Goal: Task Accomplishment & Management: Manage account settings

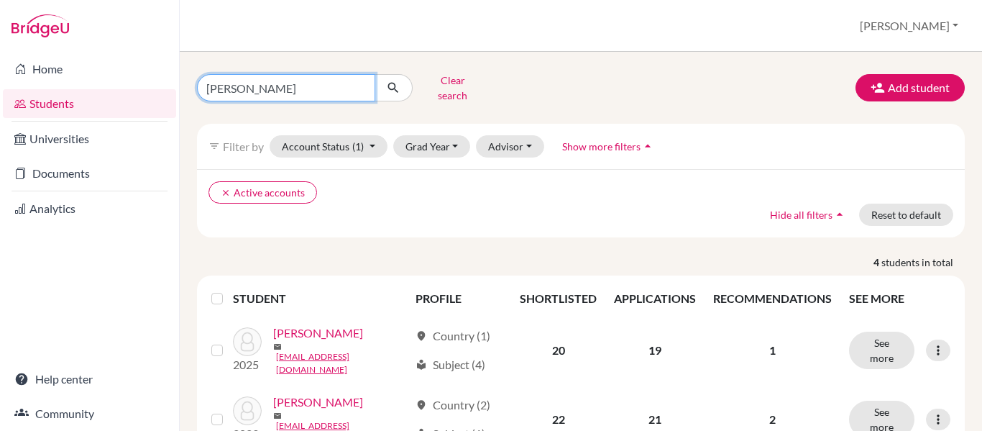
click at [231, 82] on input "irias" at bounding box center [286, 87] width 178 height 27
type input "i"
type input "serrano"
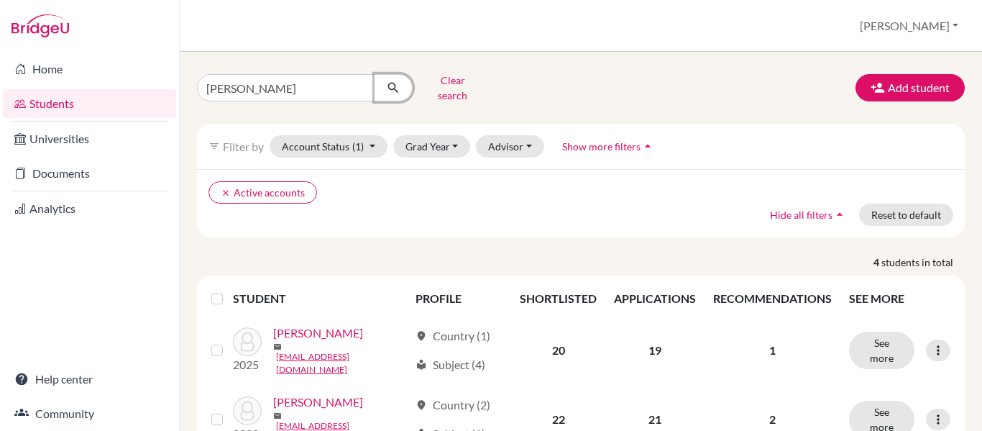
click at [384, 85] on button "submit" at bounding box center [394, 87] width 38 height 27
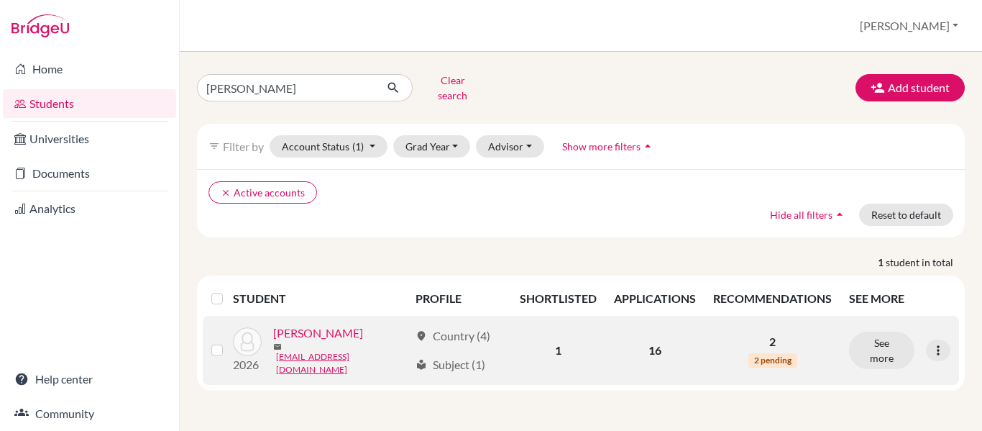
click at [339, 331] on link "[PERSON_NAME]" at bounding box center [318, 332] width 90 height 17
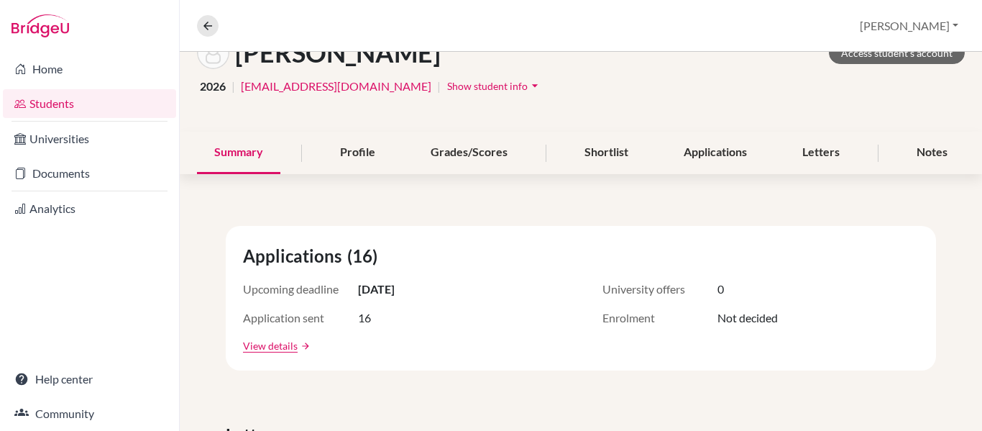
scroll to position [33, 0]
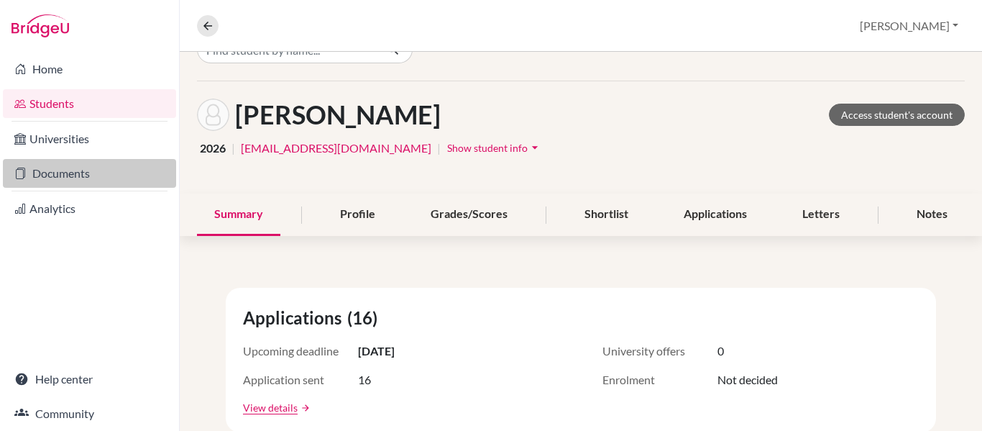
click at [62, 175] on link "Documents" at bounding box center [89, 173] width 173 height 29
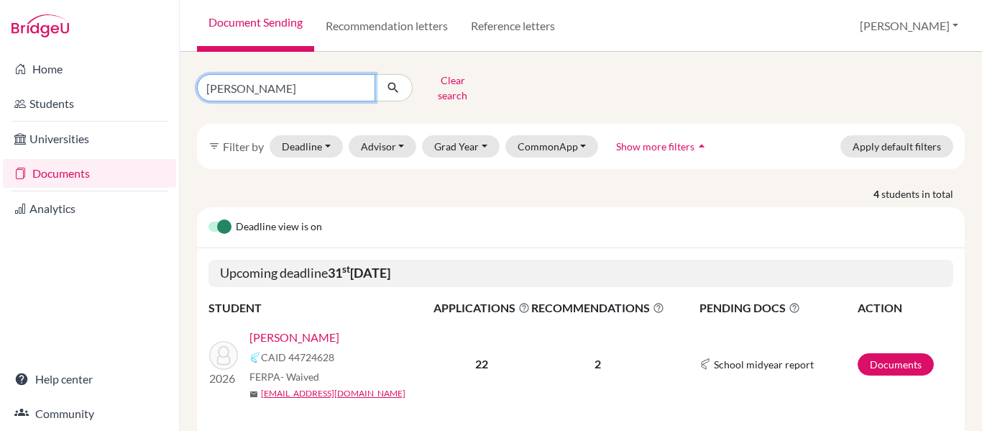
click at [244, 89] on input "irias" at bounding box center [286, 87] width 178 height 27
type input "i"
type input "serrano"
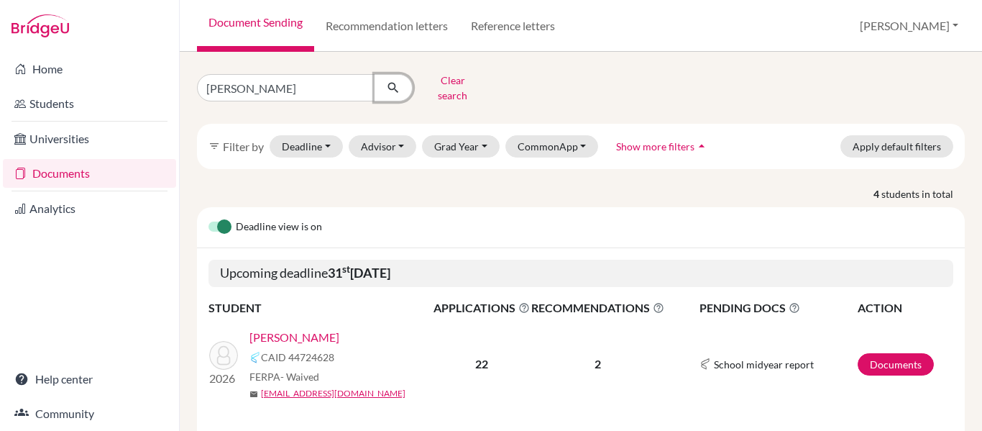
click at [393, 82] on icon "submit" at bounding box center [393, 88] width 14 height 14
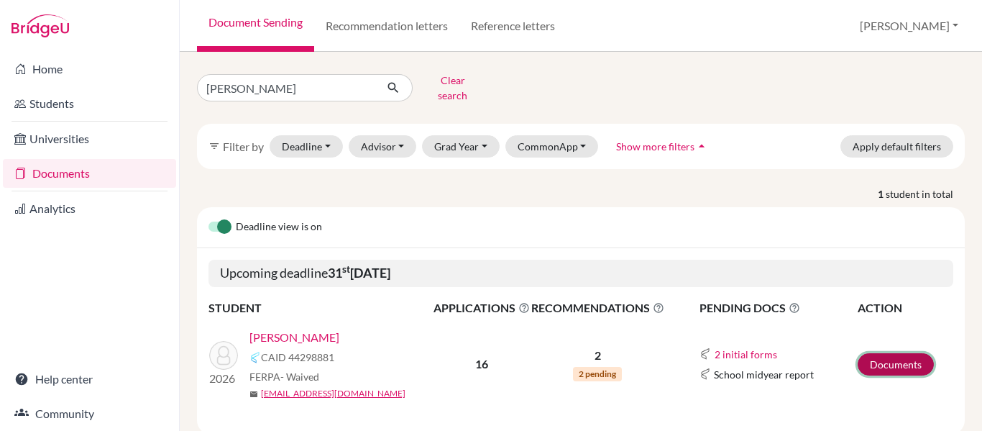
click at [893, 357] on link "Documents" at bounding box center [896, 364] width 76 height 22
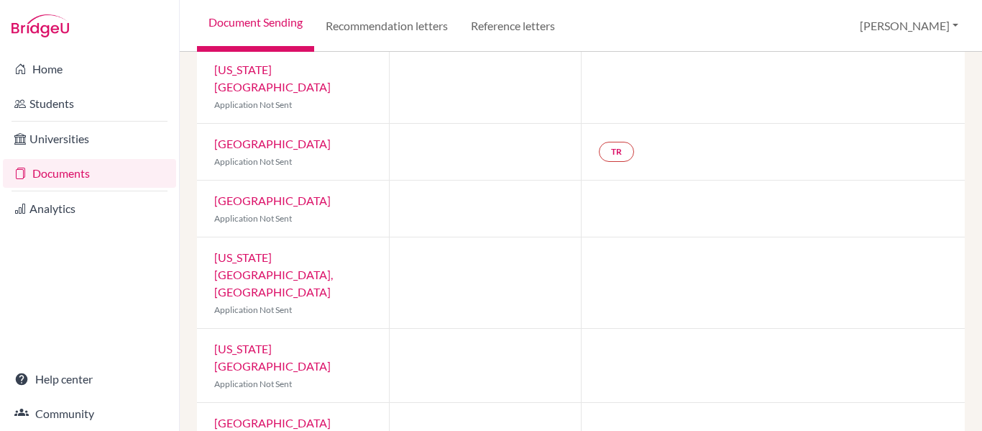
scroll to position [581, 0]
